Goal: Information Seeking & Learning: Find specific fact

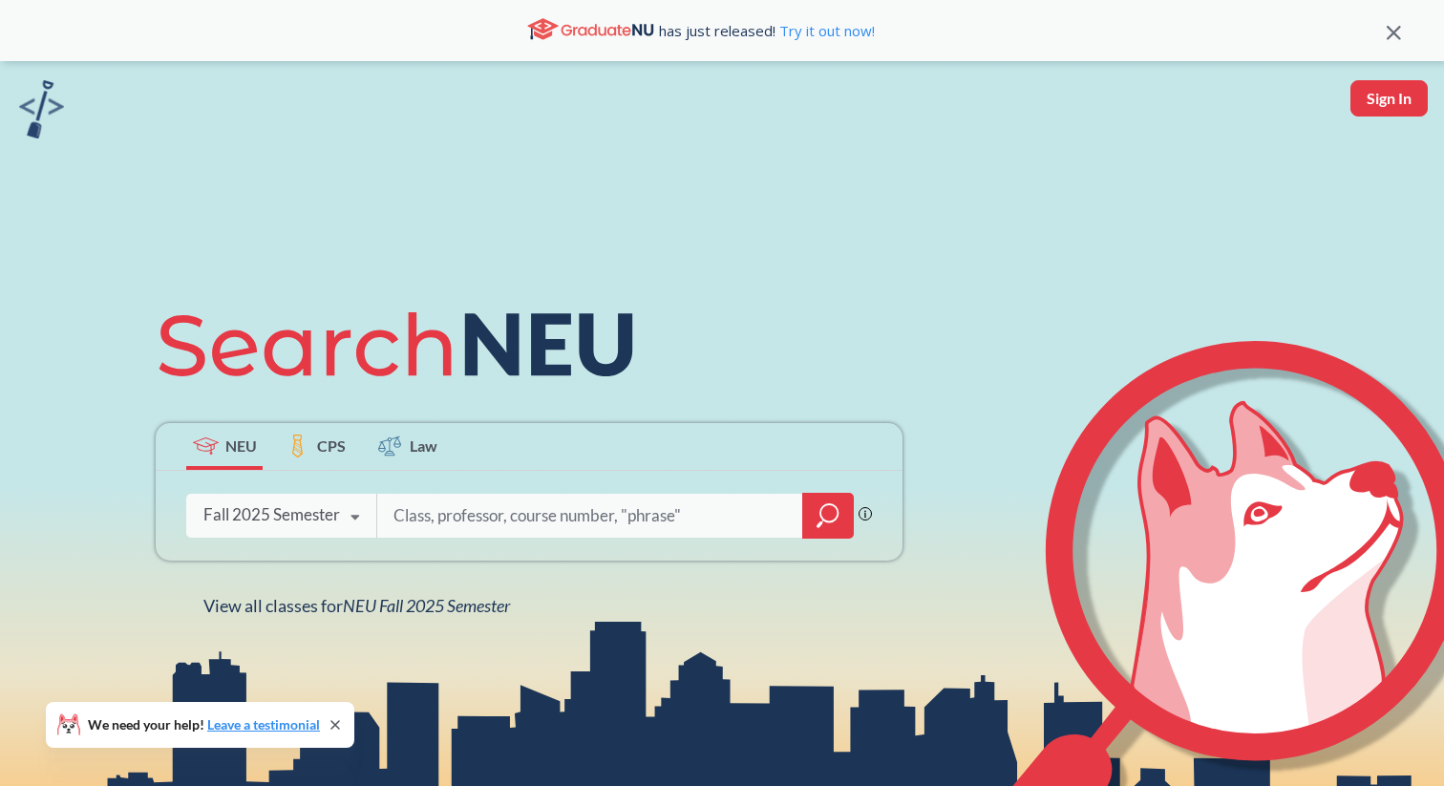
click at [601, 505] on input "search" at bounding box center [590, 516] width 397 height 40
type input "asdasd"
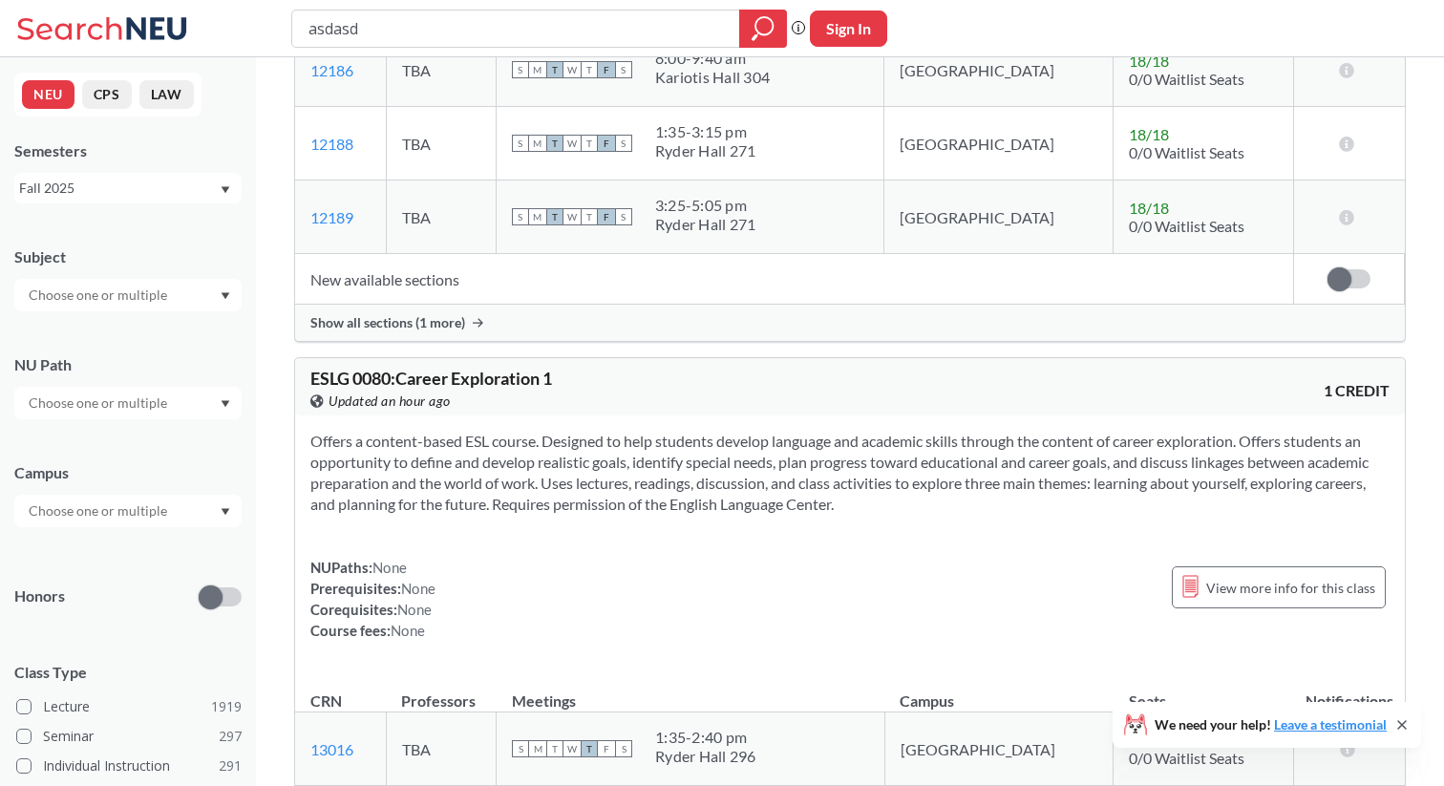
scroll to position [276, 0]
